Goal: Information Seeking & Learning: Understand process/instructions

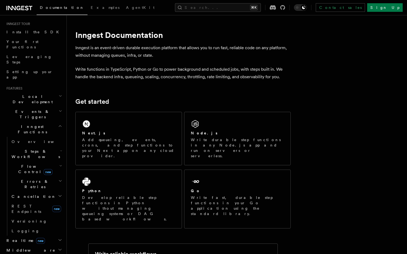
scroll to position [73, 0]
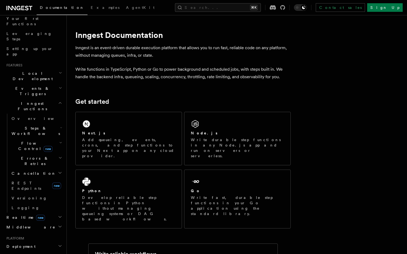
click at [27, 169] on h2 "Cancellation" at bounding box center [36, 174] width 54 height 10
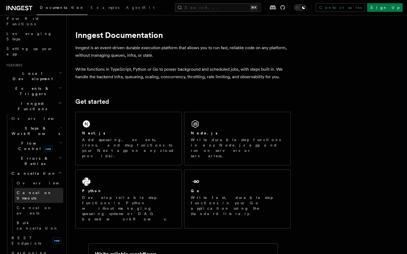
click at [38, 191] on span "Cancel on timeouts" at bounding box center [34, 196] width 35 height 10
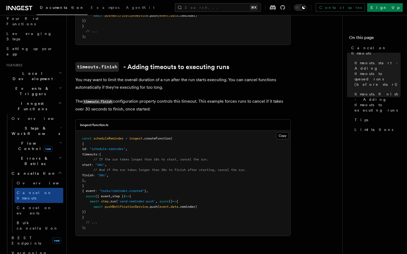
scroll to position [265, 0]
click at [128, 156] on pre "const scheduleReminder = inngest .createFunction ( { id : "schedule-reminder" ,…" at bounding box center [183, 182] width 215 height 105
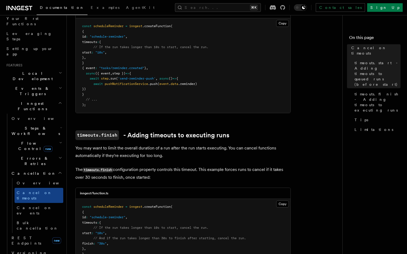
scroll to position [255, 0]
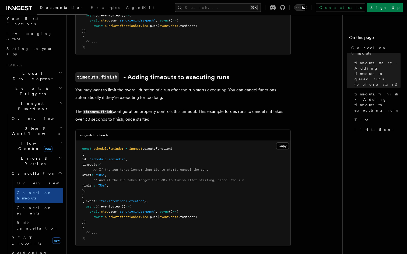
click at [121, 170] on pre "const scheduleReminder = inngest .createFunction ( { id : "schedule-reminder" ,…" at bounding box center [183, 193] width 215 height 105
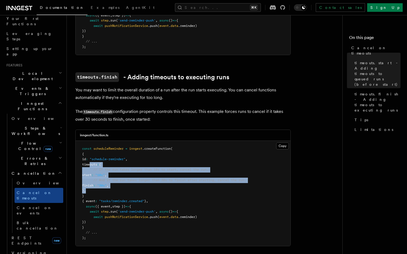
drag, startPoint x: 90, startPoint y: 159, endPoint x: 117, endPoint y: 183, distance: 36.6
click at [117, 183] on pre "const scheduleReminder = inngest .createFunction ( { id : "schedule-reminder" ,…" at bounding box center [183, 193] width 215 height 105
copy code "timeouts : { // If the run takes longer than 10s to start, cancel the run. star…"
click at [117, 183] on pre "const scheduleReminder = inngest .createFunction ( { id : "schedule-reminder" ,…" at bounding box center [183, 193] width 215 height 105
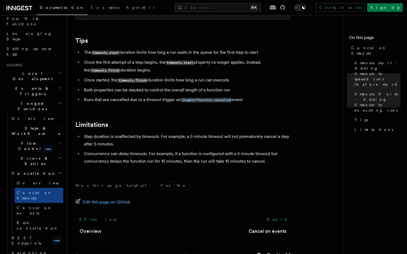
scroll to position [487, 0]
